Goal: Check status: Check status

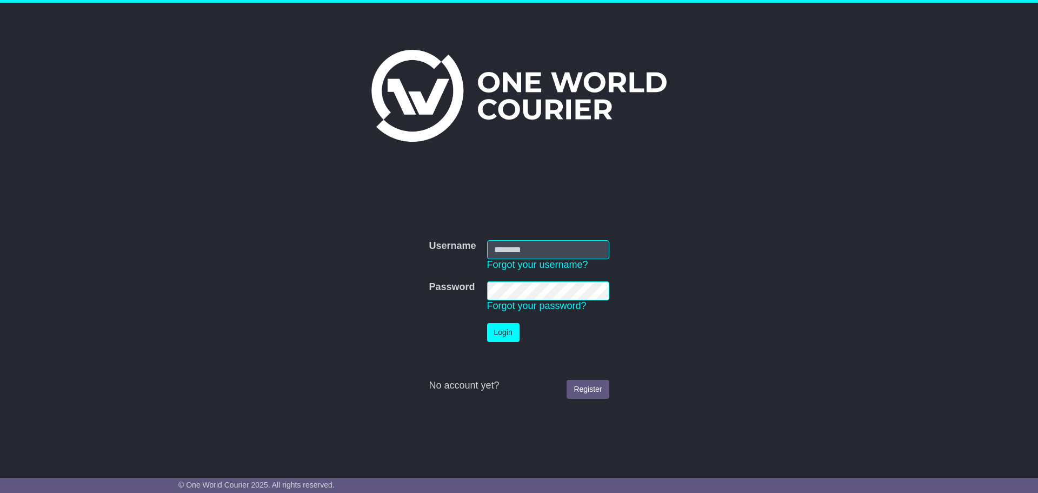
type input "**********"
drag, startPoint x: 0, startPoint y: 0, endPoint x: 548, endPoint y: 344, distance: 646.8
click at [505, 335] on button "Login" at bounding box center [504, 332] width 32 height 19
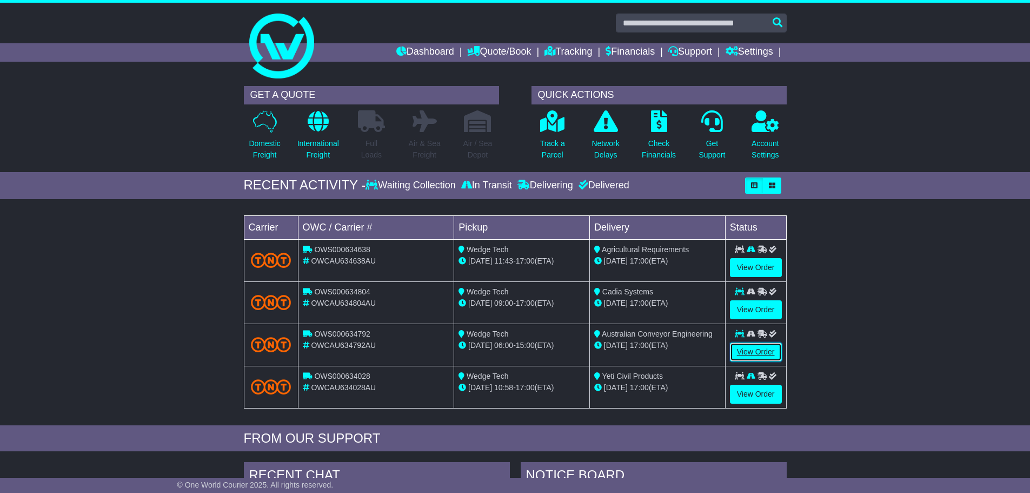
click at [748, 352] on link "View Order" at bounding box center [756, 351] width 52 height 19
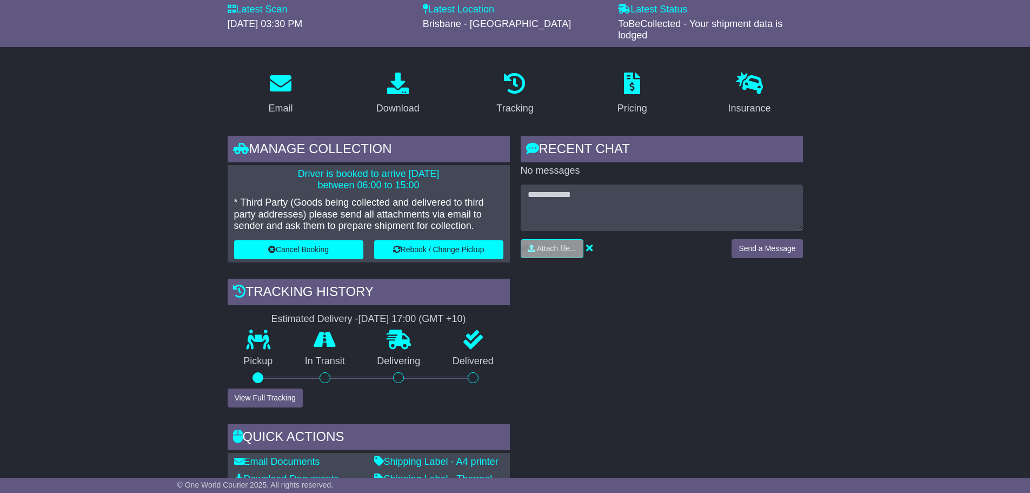
scroll to position [216, 0]
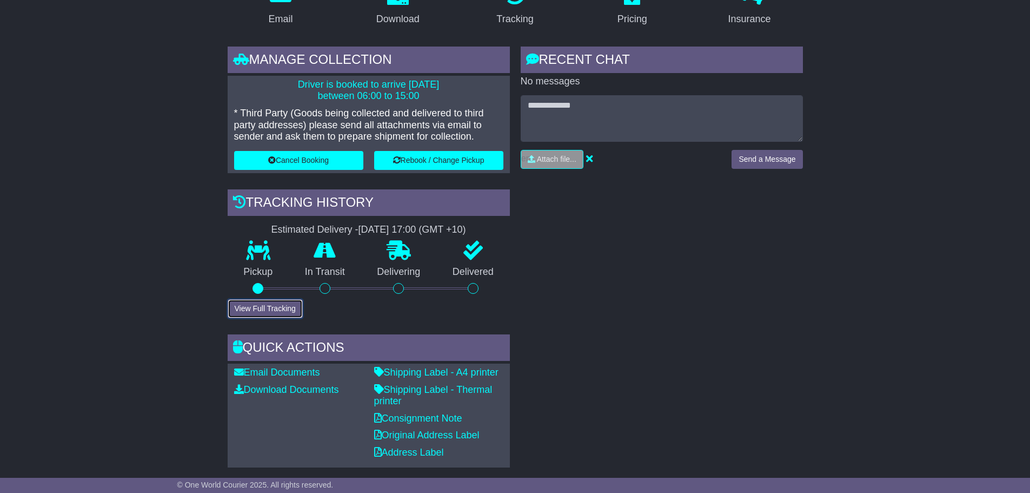
click at [287, 303] on button "View Full Tracking" at bounding box center [265, 308] width 75 height 19
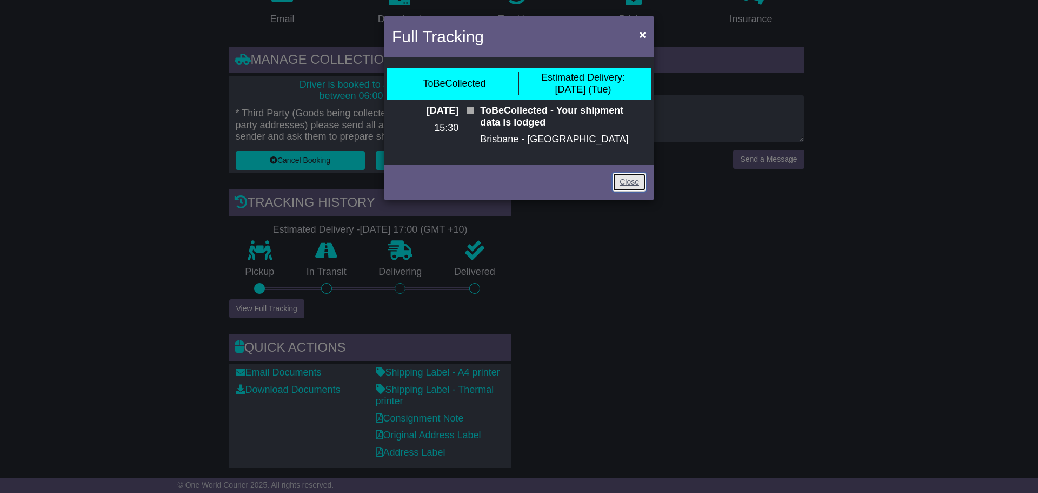
click at [640, 184] on link "Close" at bounding box center [630, 182] width 34 height 19
